Goal: Task Accomplishment & Management: Use online tool/utility

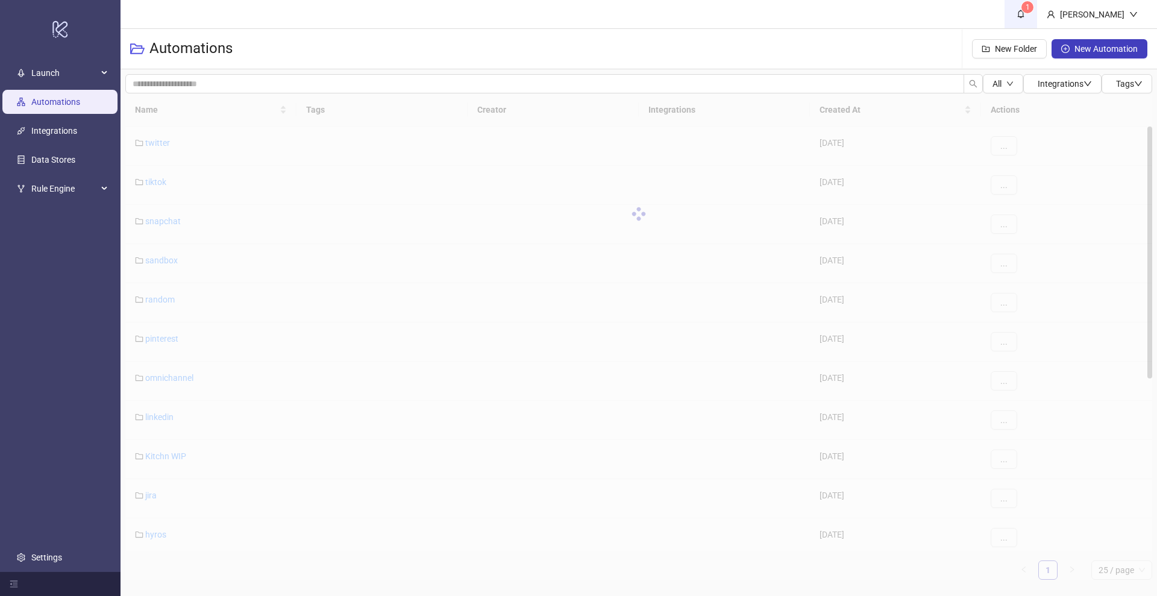
click at [1027, 19] on span "1" at bounding box center [1020, 13] width 13 height 13
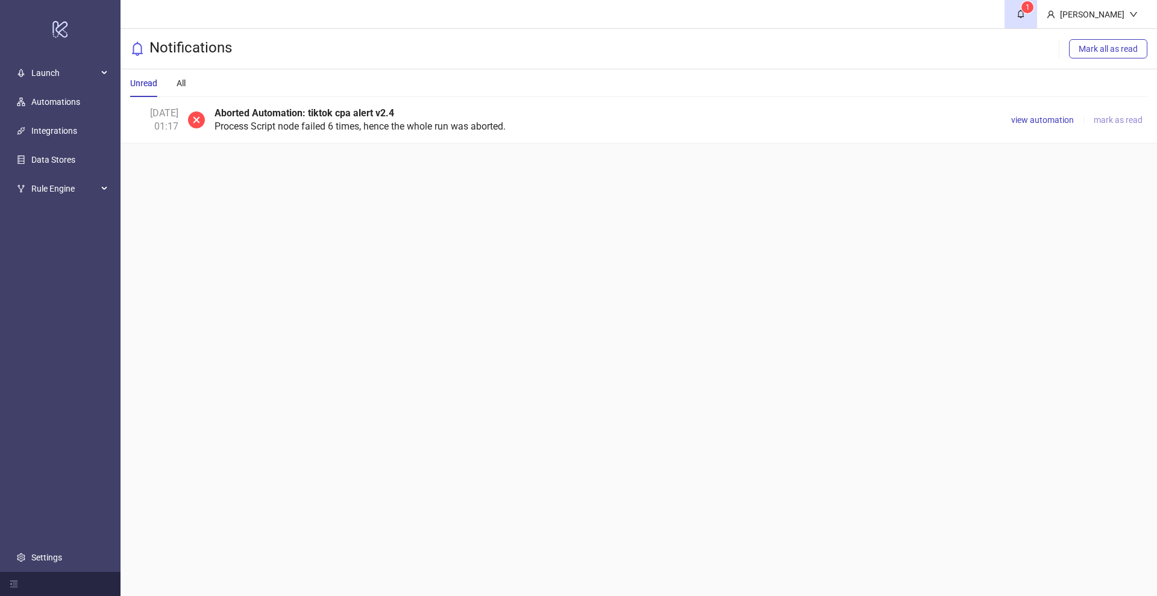
click at [1097, 124] on span "mark as read" at bounding box center [1118, 120] width 49 height 10
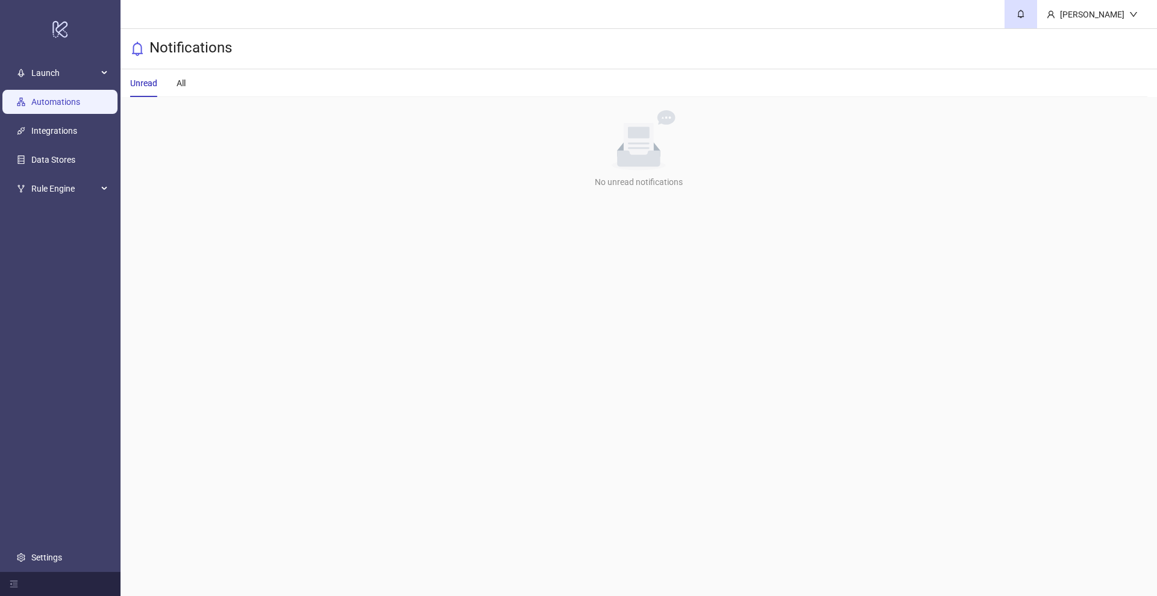
click at [68, 97] on link "Automations" at bounding box center [55, 102] width 49 height 10
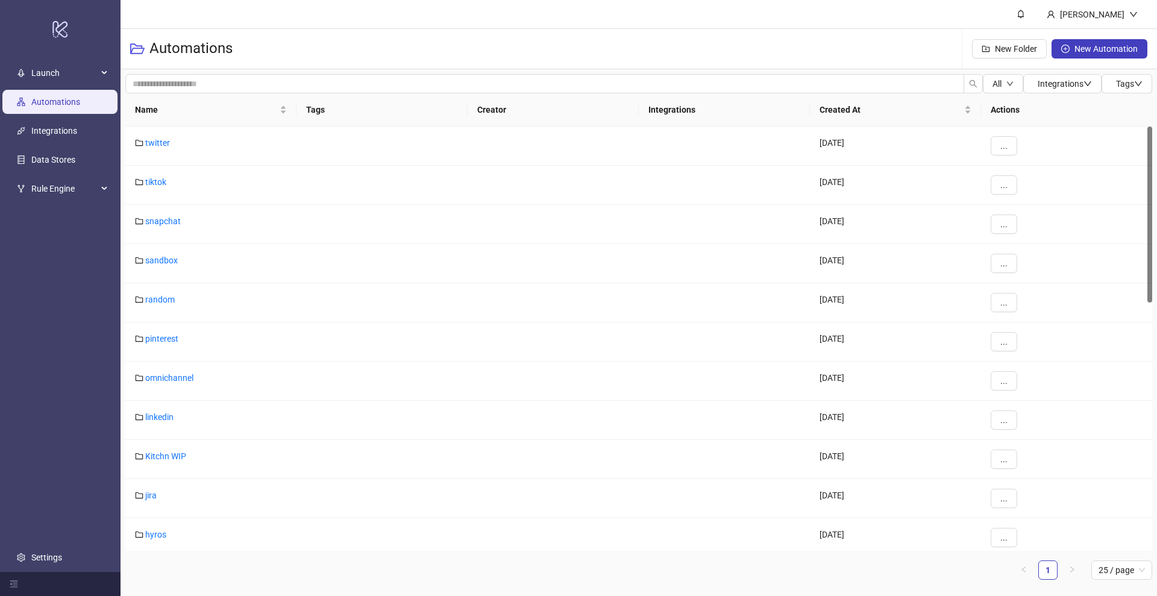
click at [348, 60] on div "Automations New Folder New Automation" at bounding box center [639, 49] width 1036 height 40
click at [474, 24] on header "[PERSON_NAME]" at bounding box center [639, 14] width 1036 height 29
